Goal: Task Accomplishment & Management: Use online tool/utility

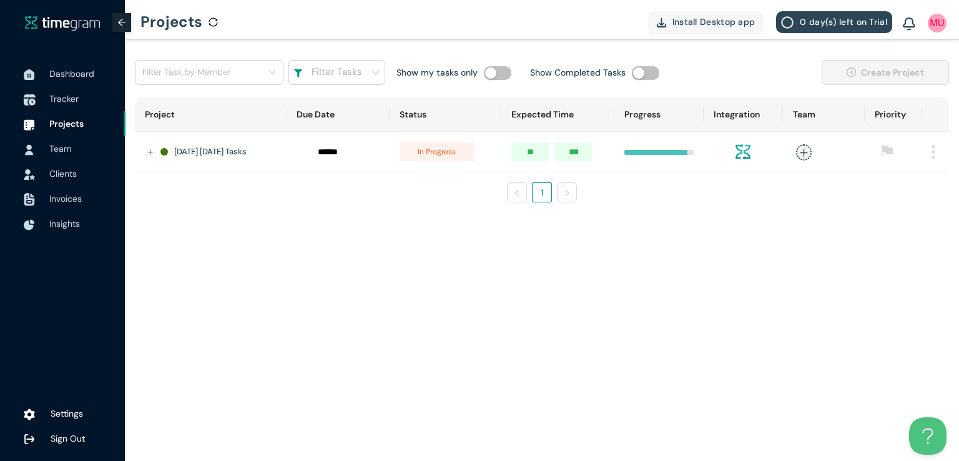
click at [65, 103] on span "Tracker" at bounding box center [63, 98] width 29 height 11
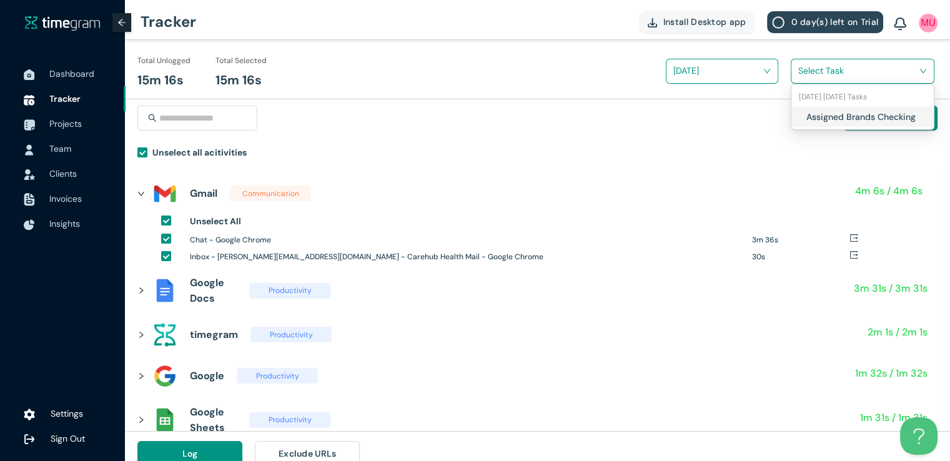
click at [805, 73] on input "search" at bounding box center [858, 70] width 120 height 19
click at [804, 116] on div "Assigned Brands Checking" at bounding box center [862, 117] width 142 height 20
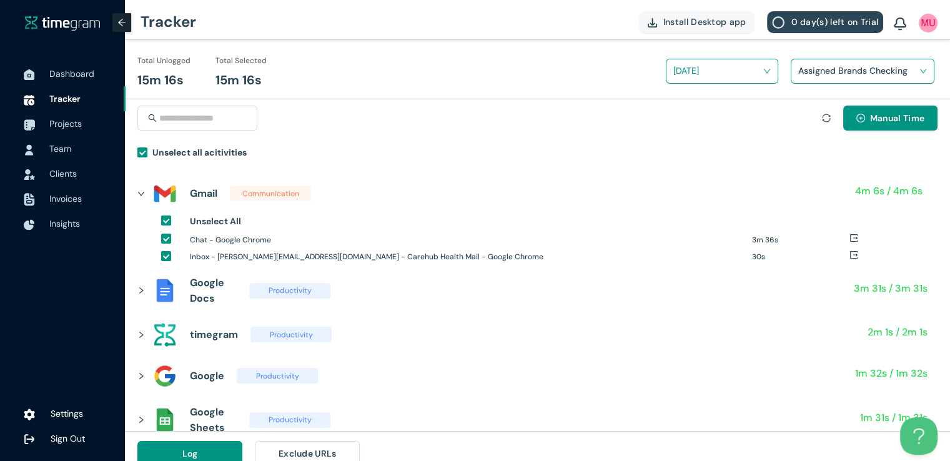
scroll to position [14, 0]
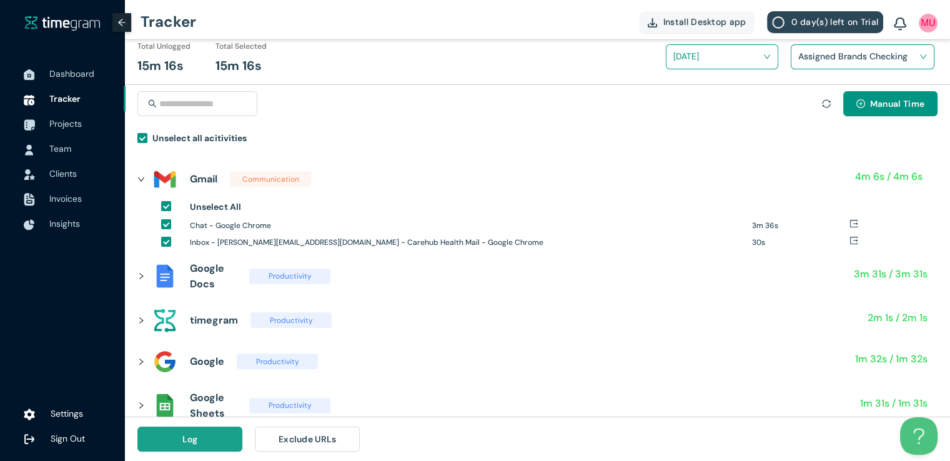
click at [197, 443] on button "Log" at bounding box center [189, 439] width 105 height 25
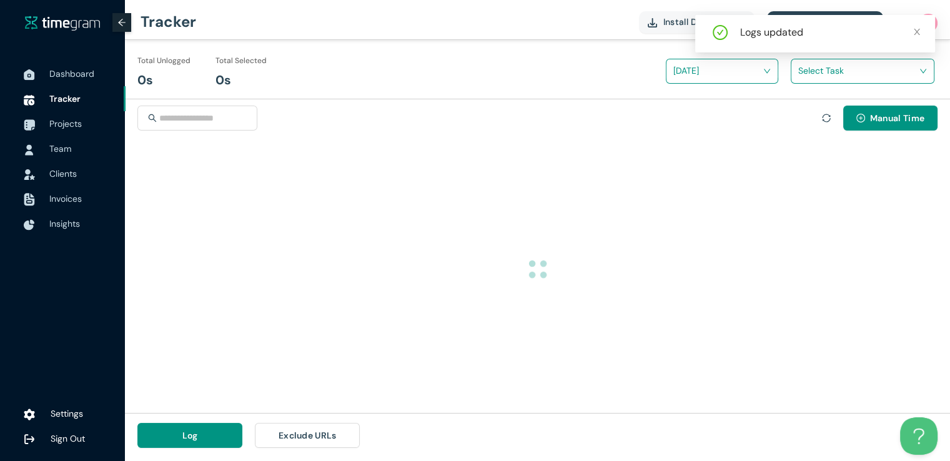
scroll to position [0, 0]
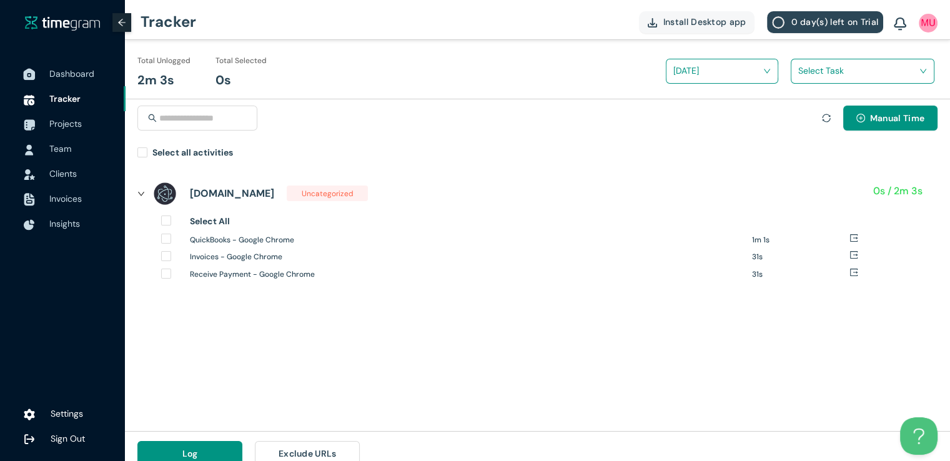
click at [79, 76] on span "Dashboard" at bounding box center [71, 73] width 45 height 11
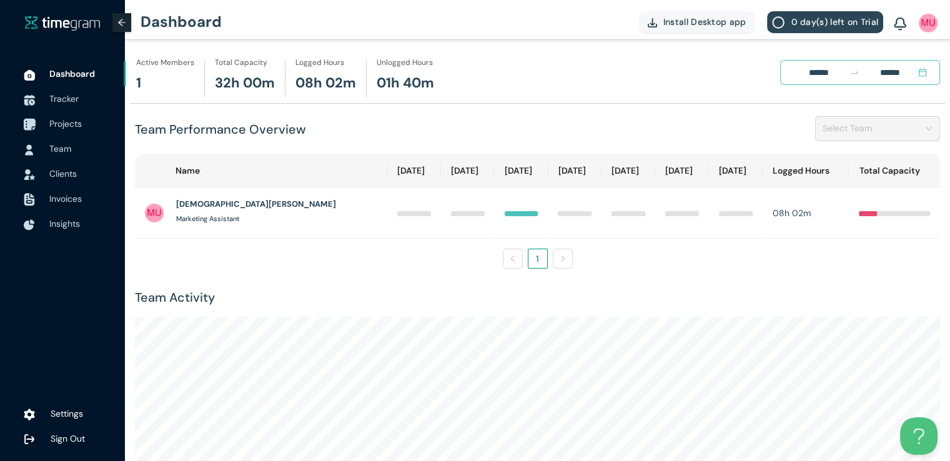
click at [82, 125] on span "Projects" at bounding box center [65, 123] width 32 height 11
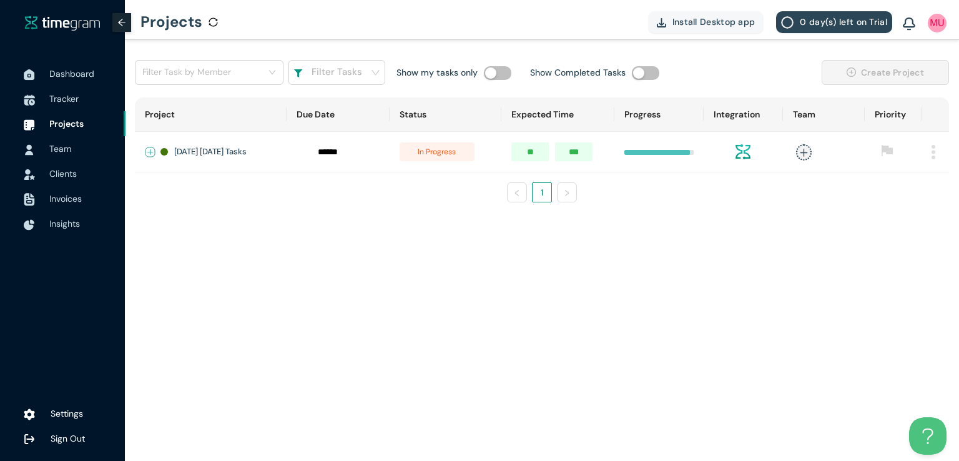
click at [152, 147] on button "Expand row" at bounding box center [150, 152] width 10 height 10
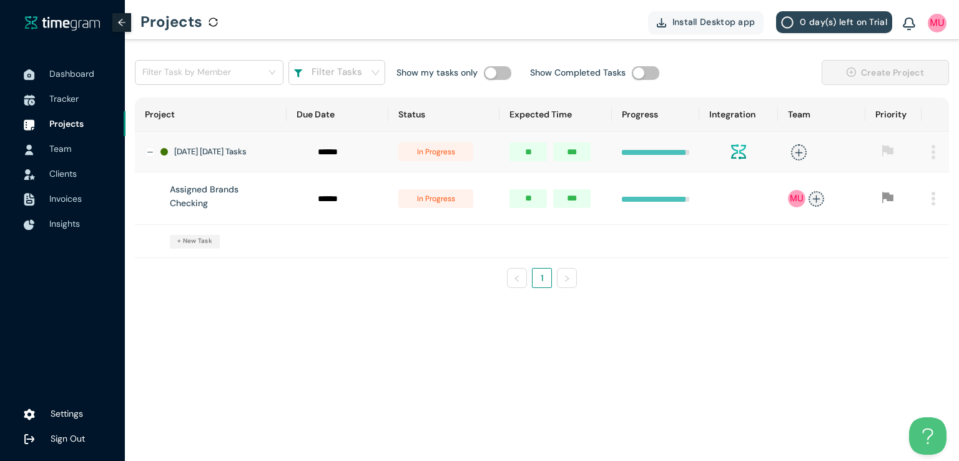
click at [447, 200] on span "in progress" at bounding box center [435, 198] width 75 height 19
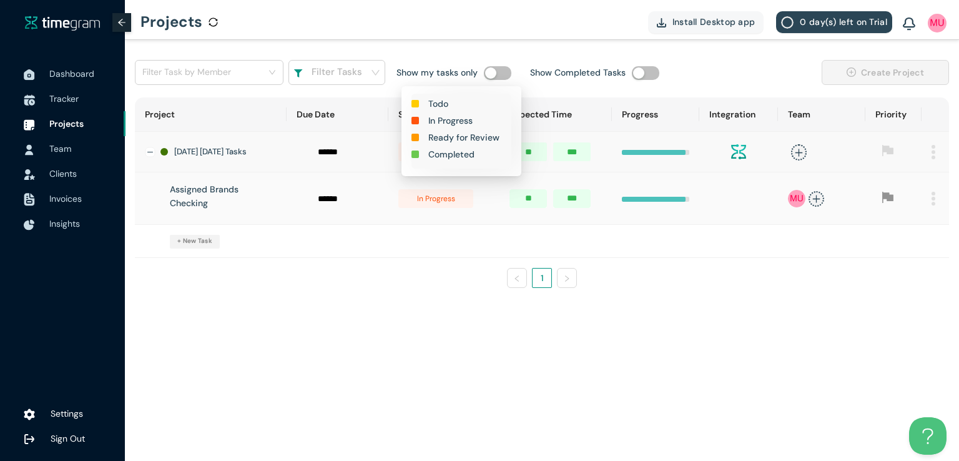
click at [457, 160] on h1 "Completed" at bounding box center [451, 154] width 46 height 14
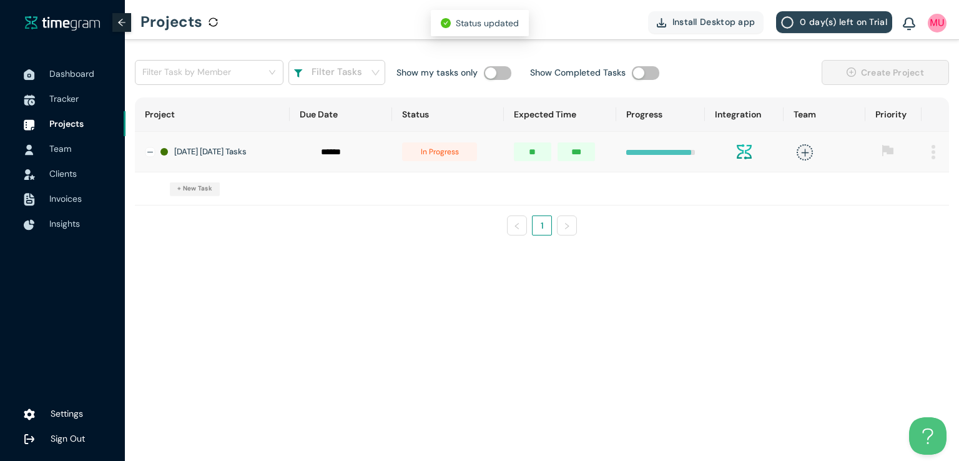
click at [460, 159] on span "in progress" at bounding box center [439, 151] width 75 height 19
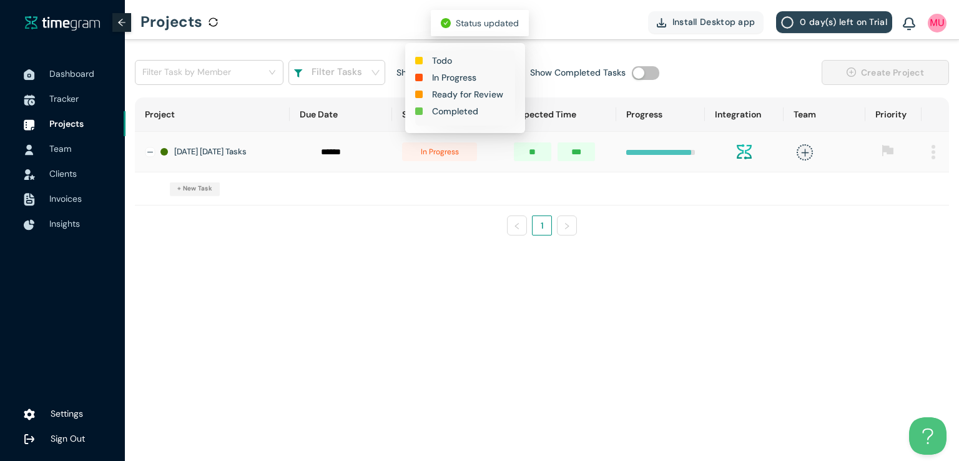
click at [456, 111] on h1 "Completed" at bounding box center [455, 111] width 46 height 14
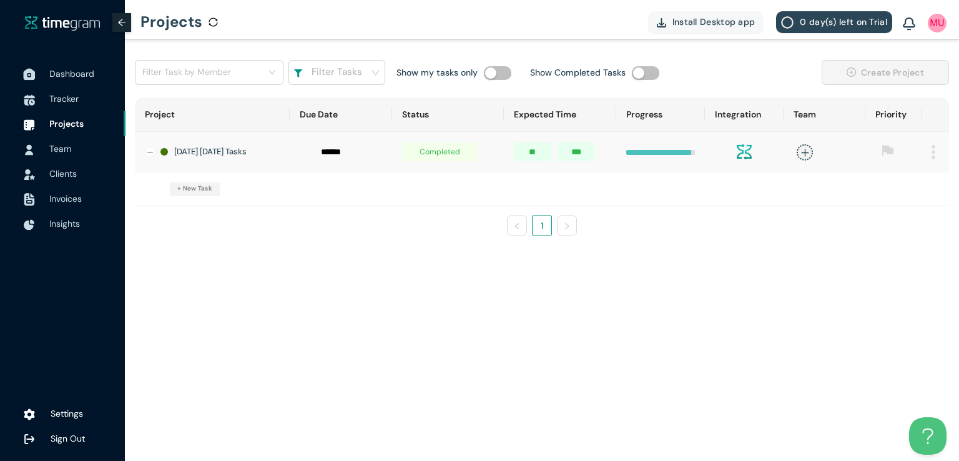
click at [72, 67] on span "Dashboard" at bounding box center [82, 73] width 66 height 25
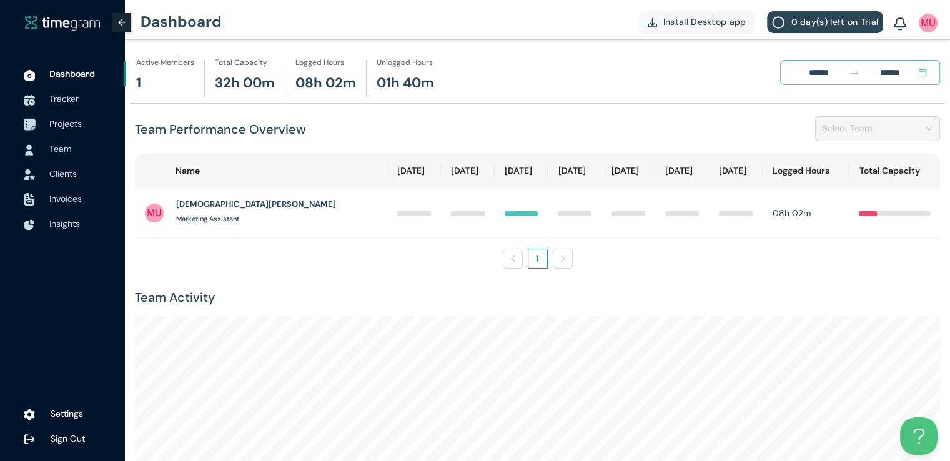
click at [66, 117] on span "Projects" at bounding box center [82, 123] width 66 height 25
